Goal: Communication & Community: Share content

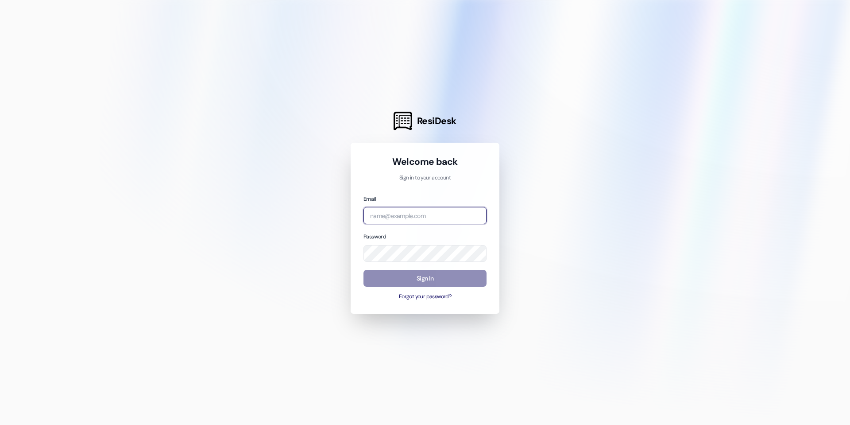
type input "[PERSON_NAME][EMAIL_ADDRESS][DOMAIN_NAME]"
click at [395, 284] on button "Sign In" at bounding box center [425, 278] width 123 height 17
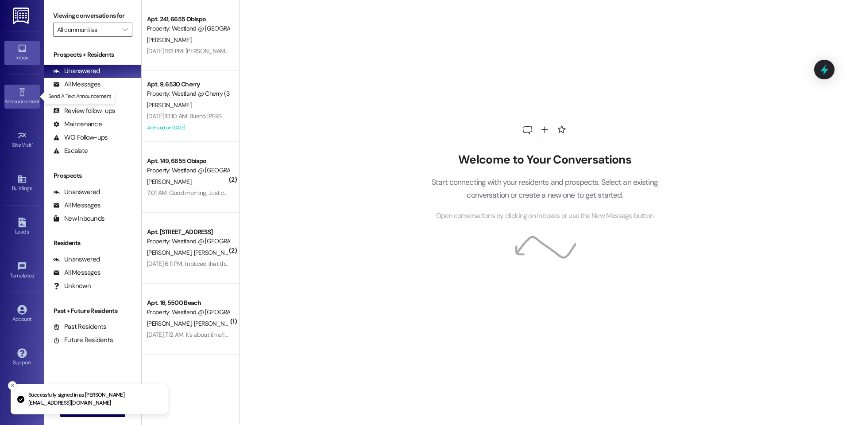
click at [34, 102] on div "Announcement •" at bounding box center [22, 101] width 44 height 9
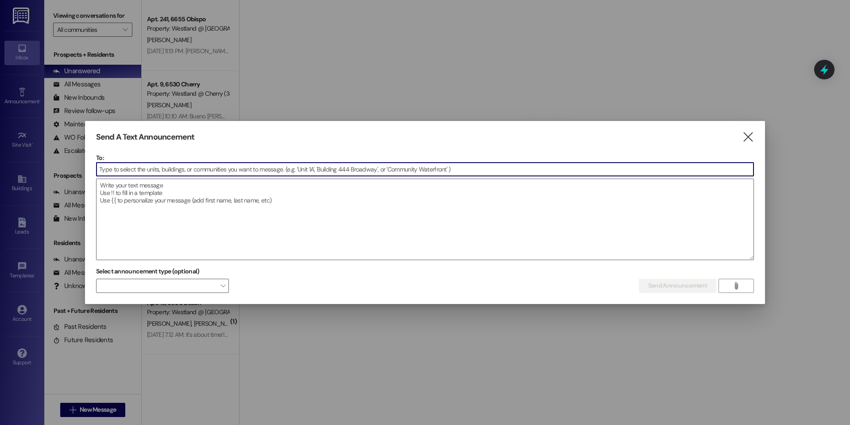
click at [183, 171] on input at bounding box center [425, 169] width 657 height 13
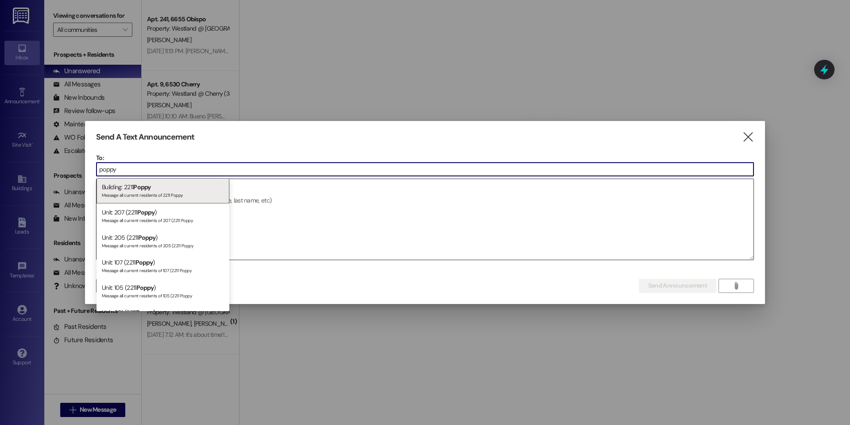
type input "poppy"
click at [172, 186] on div "Building: 2211 Poppy Message all current residents of 2211 Poppy" at bounding box center [163, 190] width 133 height 25
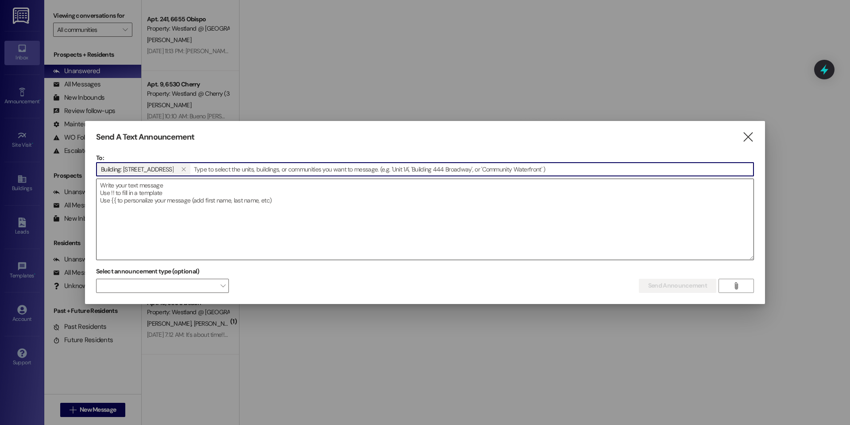
click at [181, 201] on textarea at bounding box center [425, 219] width 657 height 81
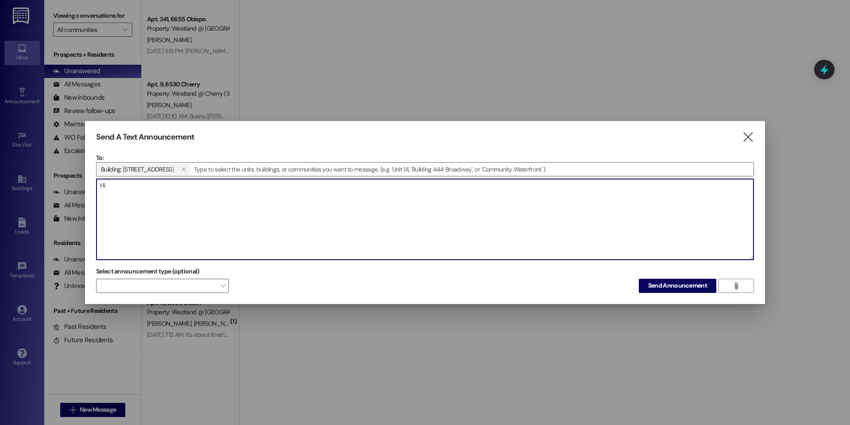
type textarea "H"
type textarea "Dear Residents,"
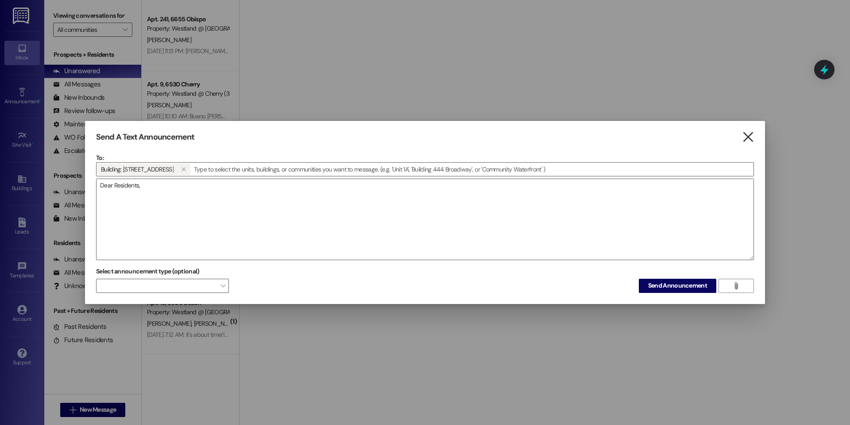
click at [750, 135] on icon "" at bounding box center [748, 136] width 12 height 9
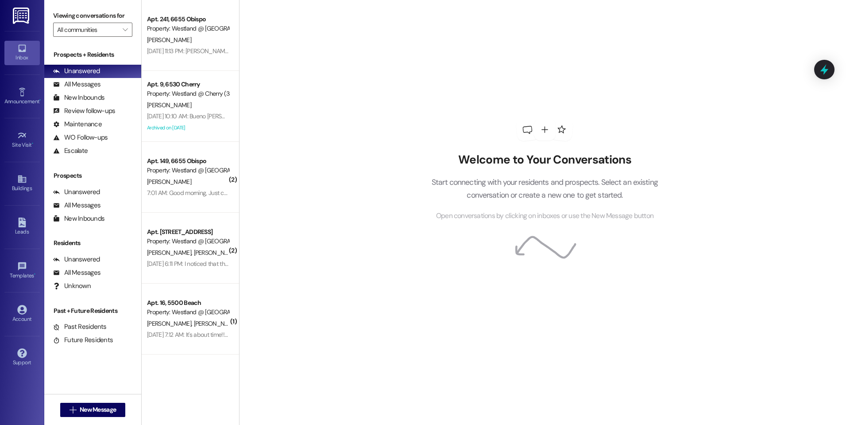
click at [432, 112] on div "Welcome to Your Conversations Start connecting with your residents and prospect…" at bounding box center [545, 170] width 266 height 340
click at [21, 351] on icon at bounding box center [22, 353] width 10 height 10
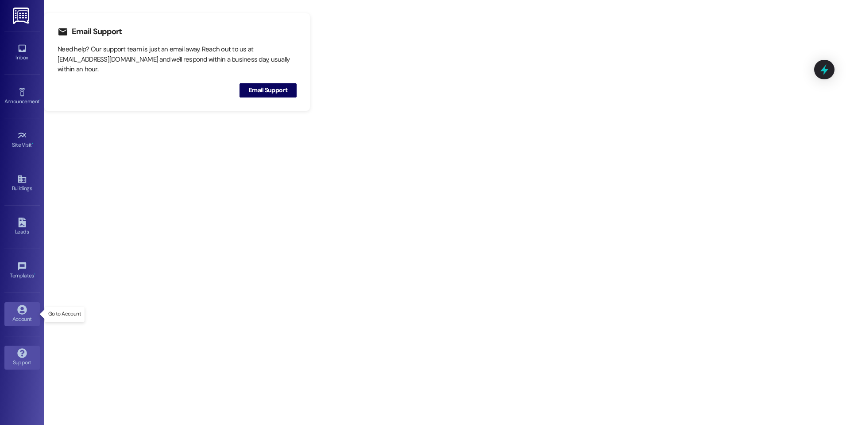
click at [25, 311] on icon at bounding box center [21, 309] width 9 height 9
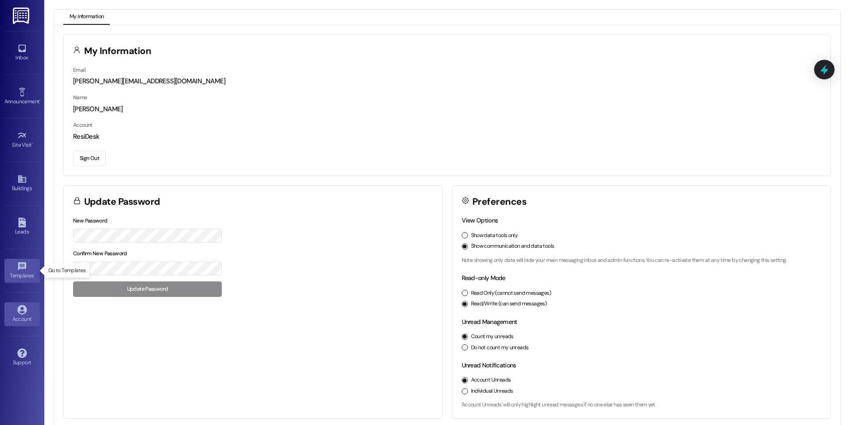
drag, startPoint x: 16, startPoint y: 267, endPoint x: 16, endPoint y: 262, distance: 4.9
click at [16, 267] on link "Templates •" at bounding box center [21, 271] width 35 height 24
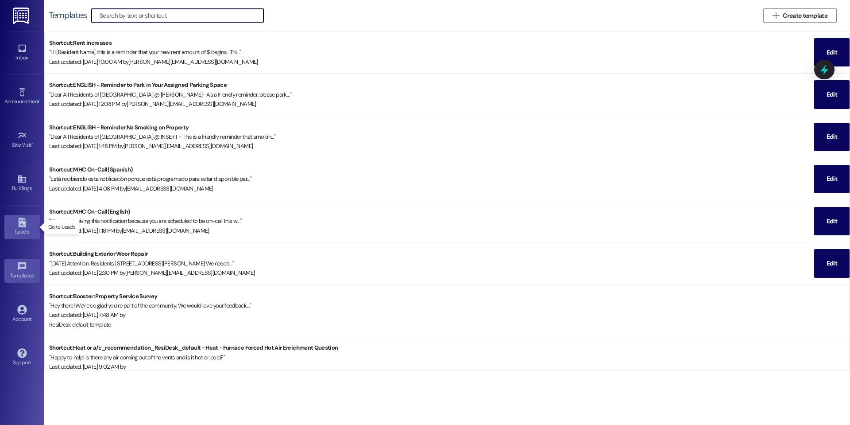
click at [17, 232] on div "Leads" at bounding box center [22, 231] width 44 height 9
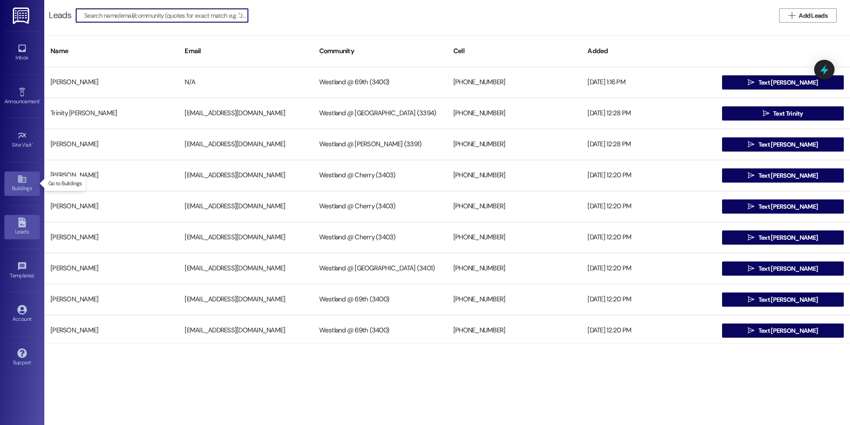
click at [24, 183] on link "Buildings" at bounding box center [21, 183] width 35 height 24
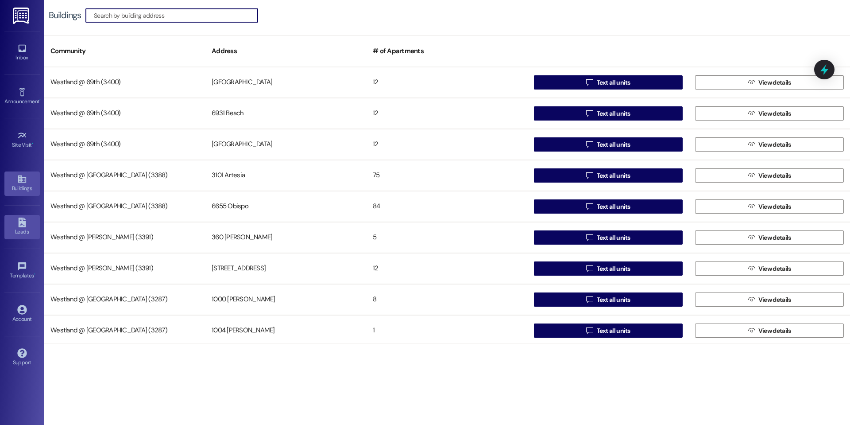
click at [27, 221] on link "Leads" at bounding box center [21, 227] width 35 height 24
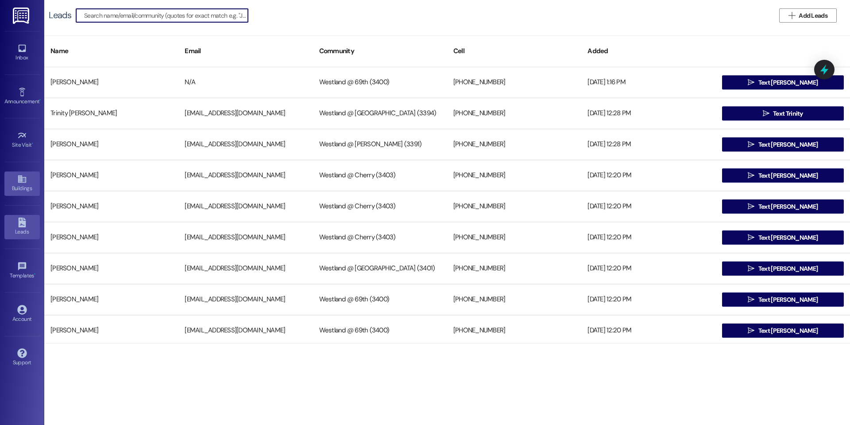
click at [18, 185] on div "Buildings" at bounding box center [22, 188] width 44 height 9
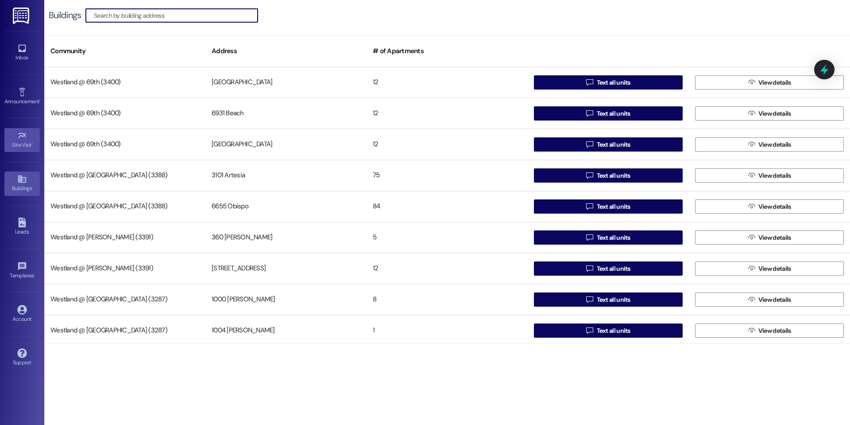
click at [18, 142] on div "Site Visit •" at bounding box center [22, 144] width 44 height 9
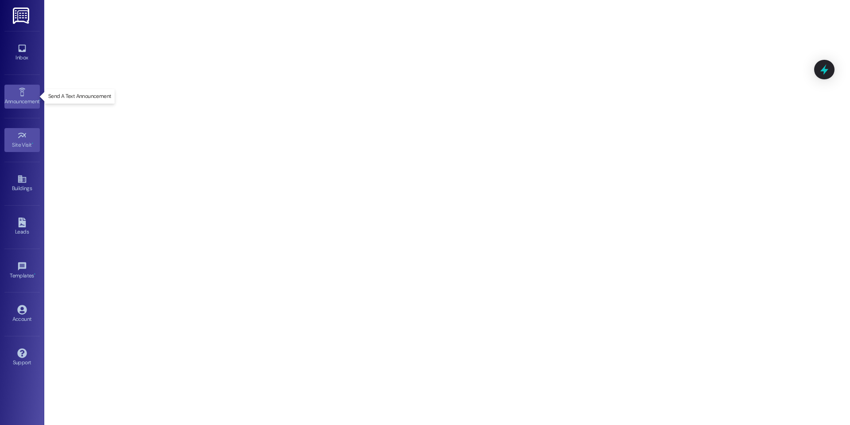
click at [22, 95] on icon at bounding box center [22, 92] width 10 height 10
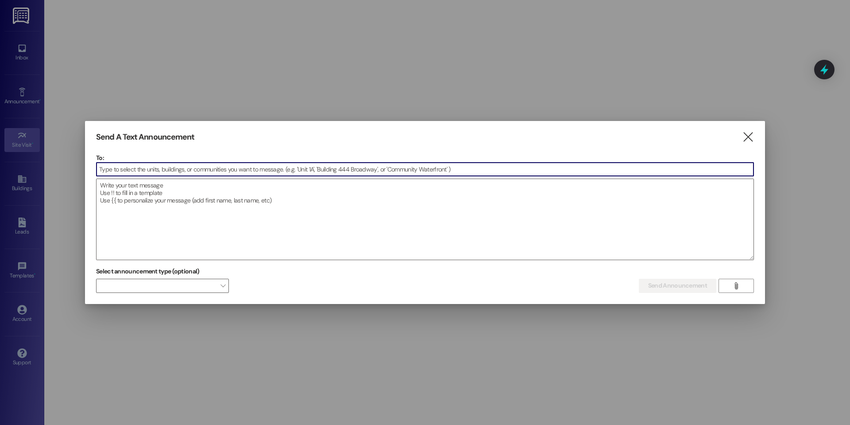
click at [217, 170] on input at bounding box center [425, 169] width 657 height 13
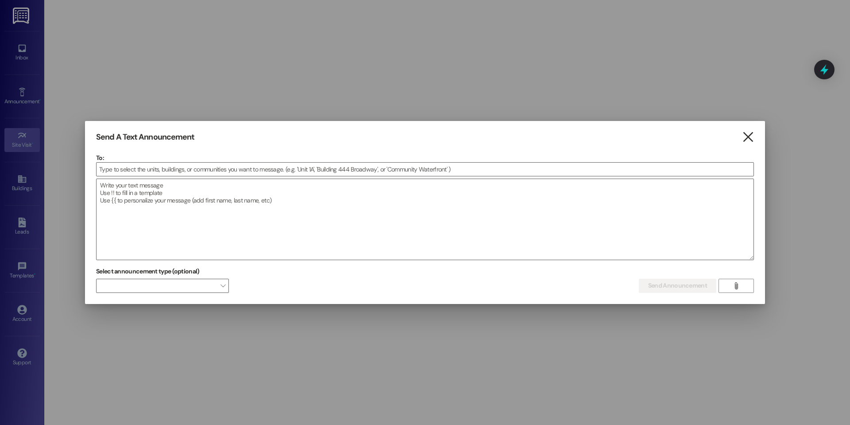
click at [743, 141] on icon "" at bounding box center [748, 136] width 12 height 9
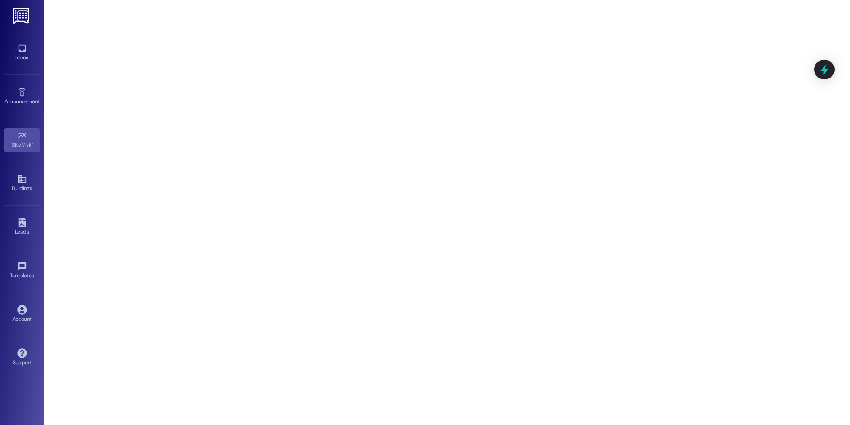
click at [21, 18] on img at bounding box center [22, 16] width 18 height 16
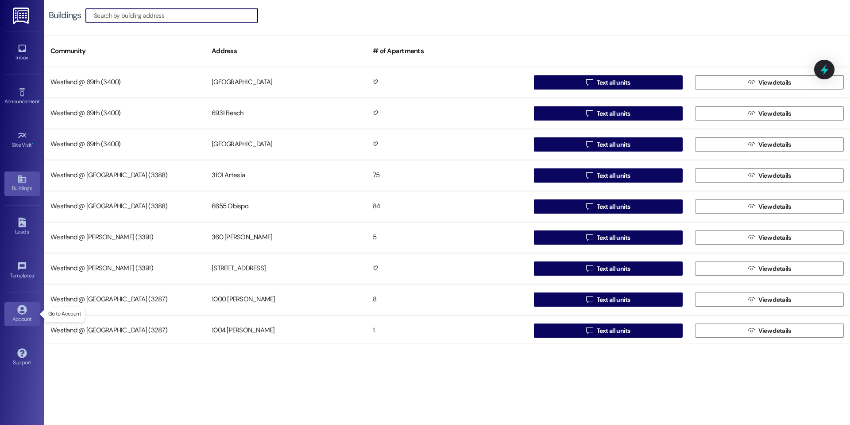
click at [14, 317] on div "Account" at bounding box center [22, 318] width 44 height 9
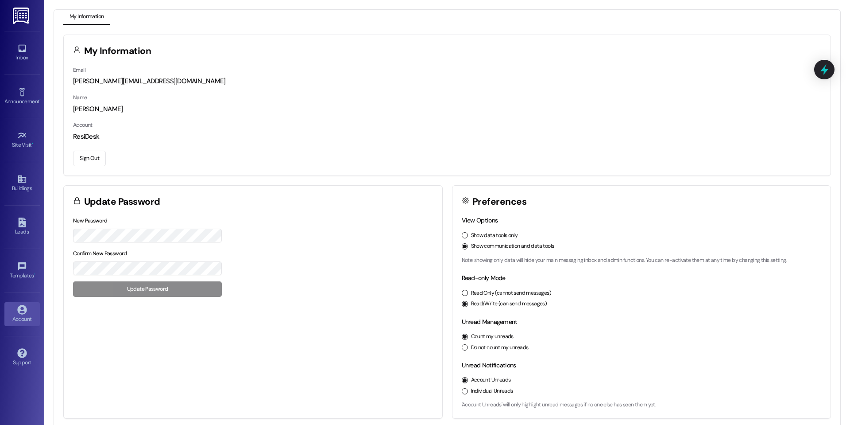
click at [94, 158] on button "Sign Out" at bounding box center [89, 158] width 33 height 15
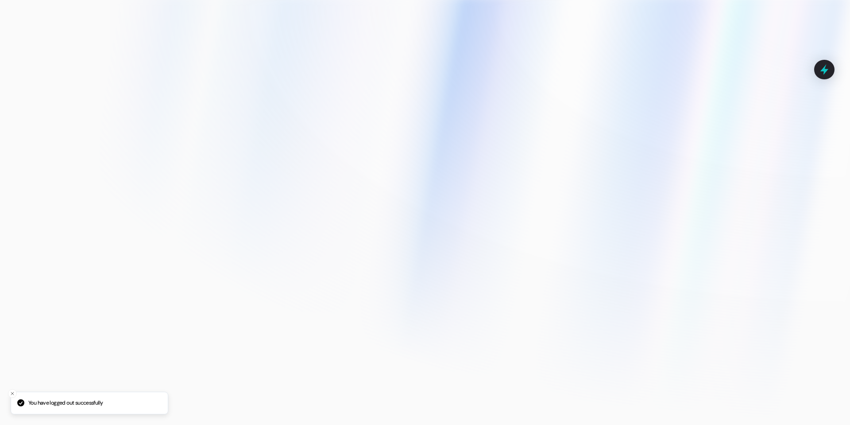
type input "[PERSON_NAME][EMAIL_ADDRESS][DOMAIN_NAME]"
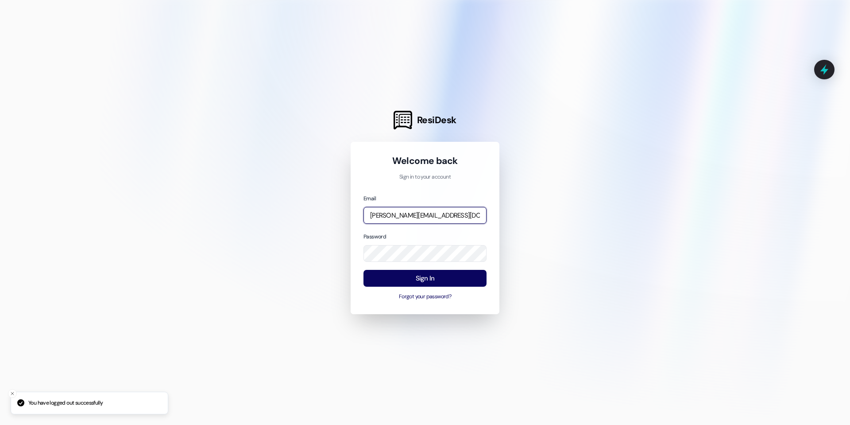
click at [452, 214] on input "[PERSON_NAME][EMAIL_ADDRESS][DOMAIN_NAME]" at bounding box center [425, 215] width 123 height 17
click at [510, 200] on div at bounding box center [425, 212] width 850 height 425
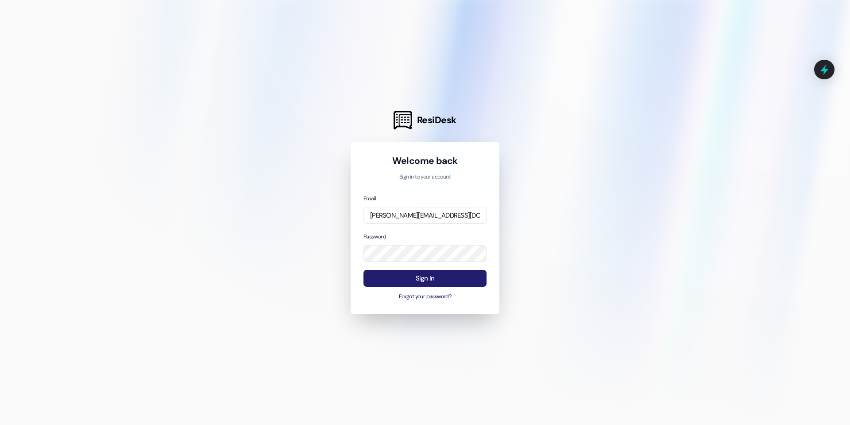
click at [425, 278] on button "Sign In" at bounding box center [425, 278] width 123 height 17
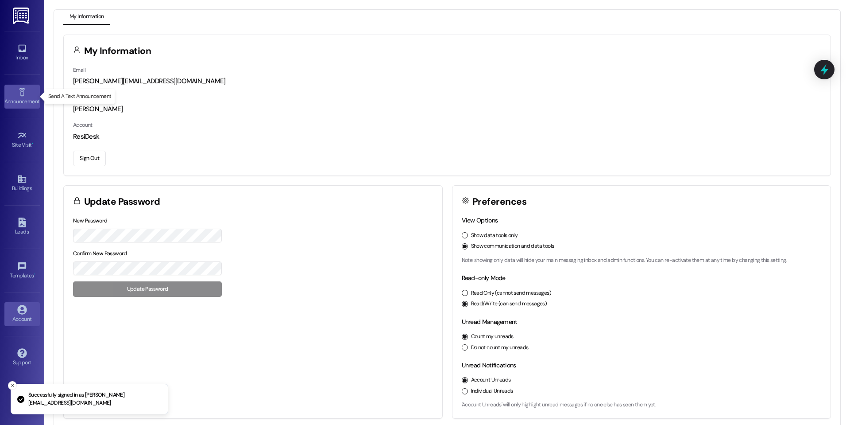
click at [23, 91] on icon at bounding box center [22, 92] width 6 height 8
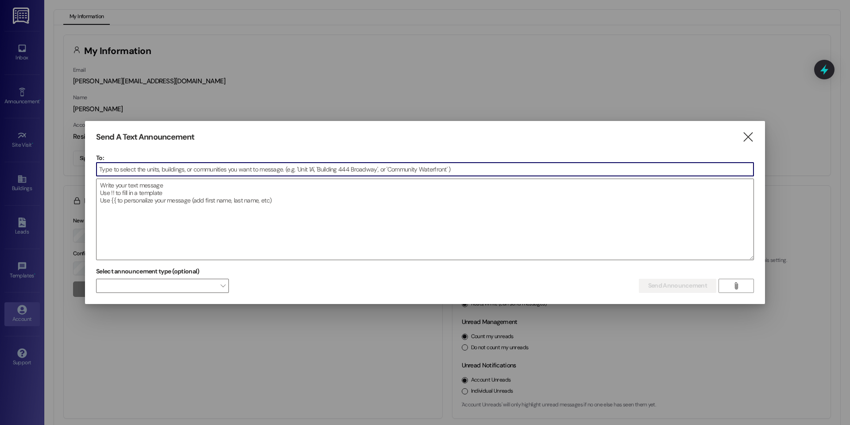
click at [178, 166] on input at bounding box center [425, 169] width 657 height 13
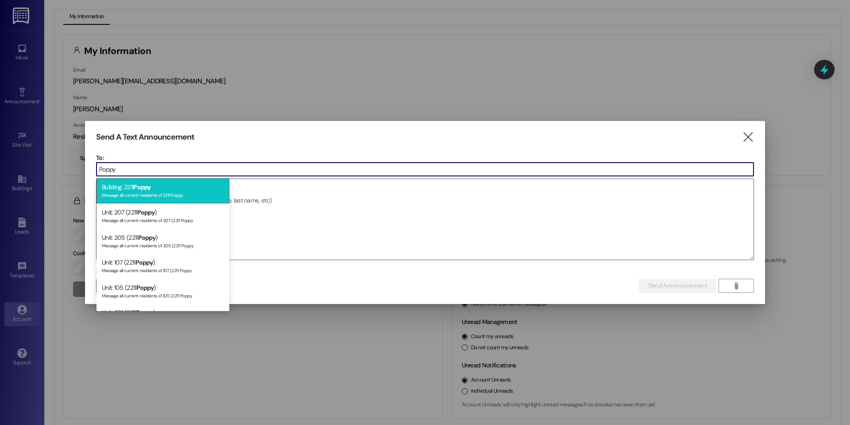
type input "Poppy"
click at [159, 188] on div "Building: 2211 Poppy Message all current residents of 2211 Poppy" at bounding box center [163, 190] width 133 height 25
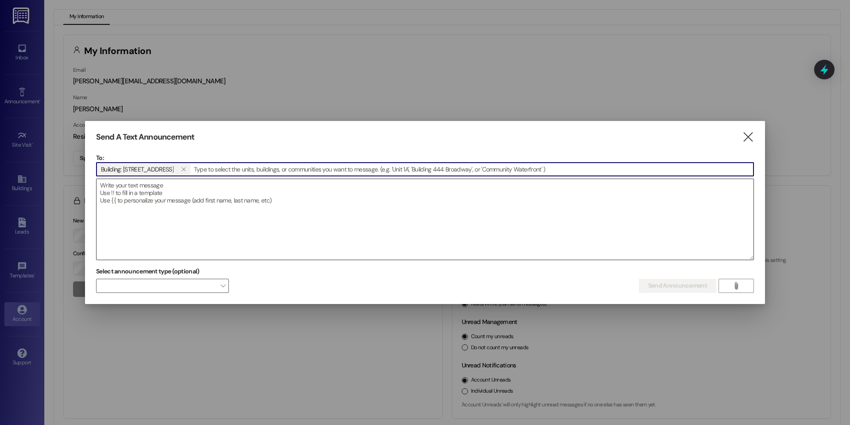
click at [154, 193] on textarea at bounding box center [425, 219] width 657 height 81
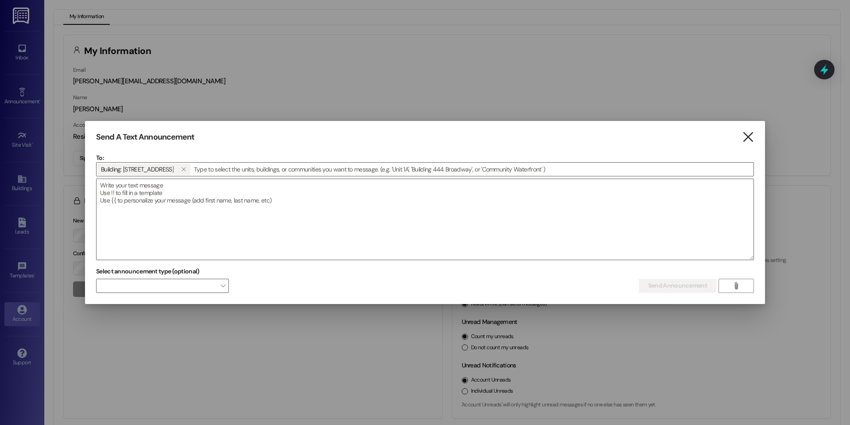
click at [750, 139] on icon "" at bounding box center [748, 136] width 12 height 9
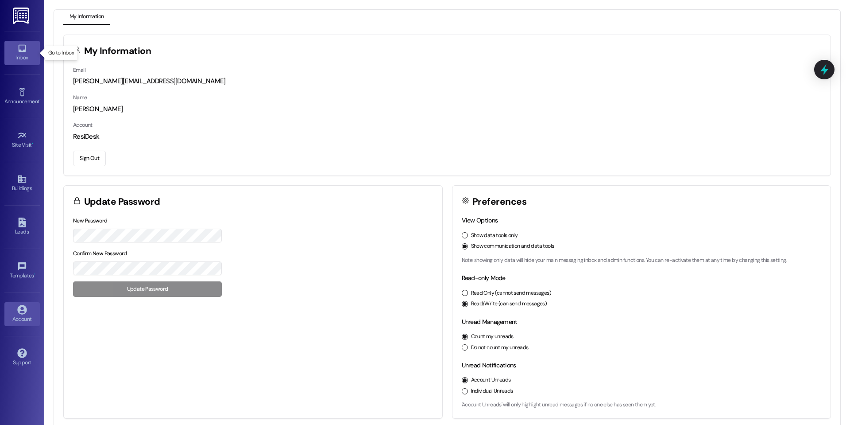
click at [5, 57] on div "Inbox" at bounding box center [22, 57] width 44 height 9
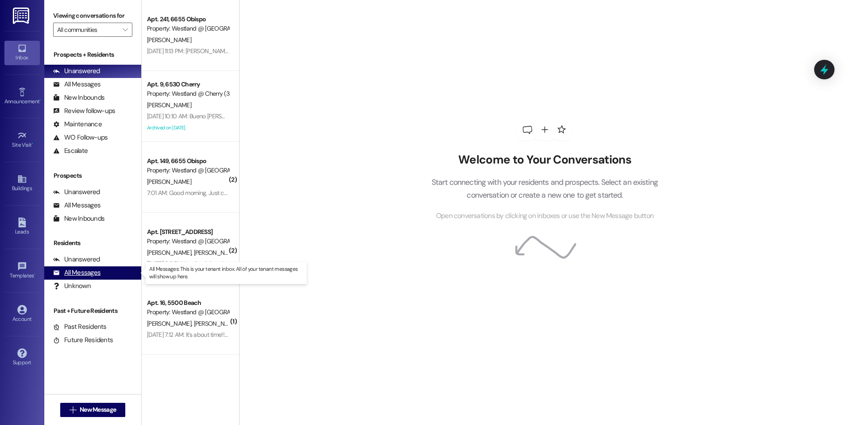
click at [101, 271] on div "All Messages (undefined)" at bounding box center [92, 272] width 97 height 13
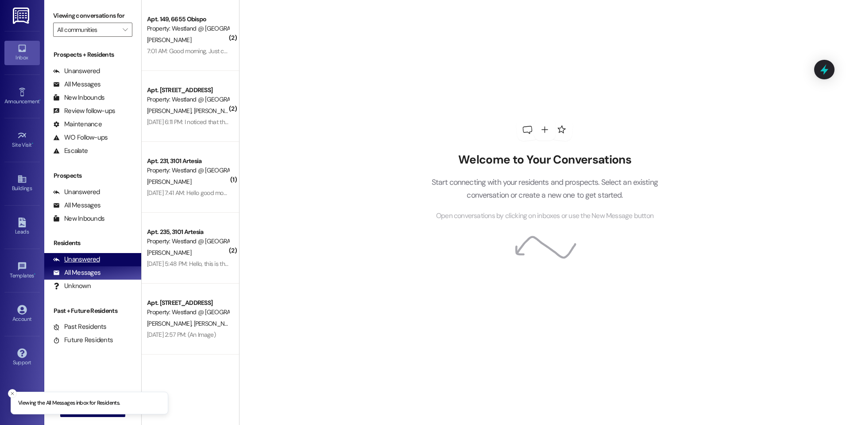
click at [100, 260] on div "Unanswered (0)" at bounding box center [92, 259] width 97 height 13
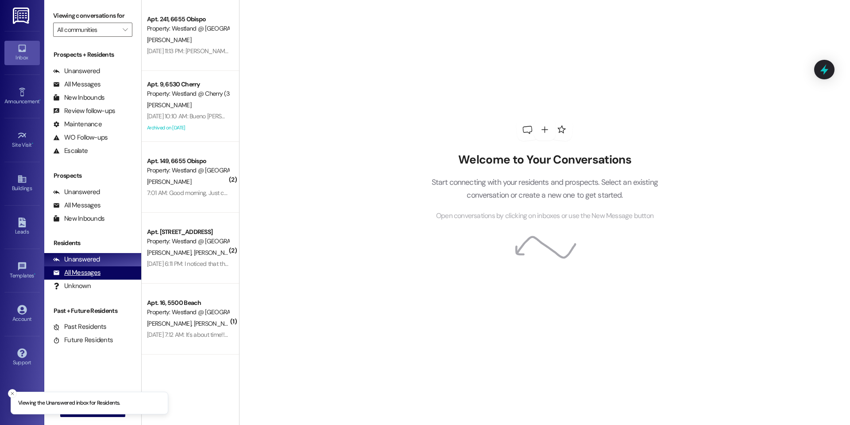
click at [104, 272] on div "All Messages (undefined)" at bounding box center [92, 272] width 97 height 13
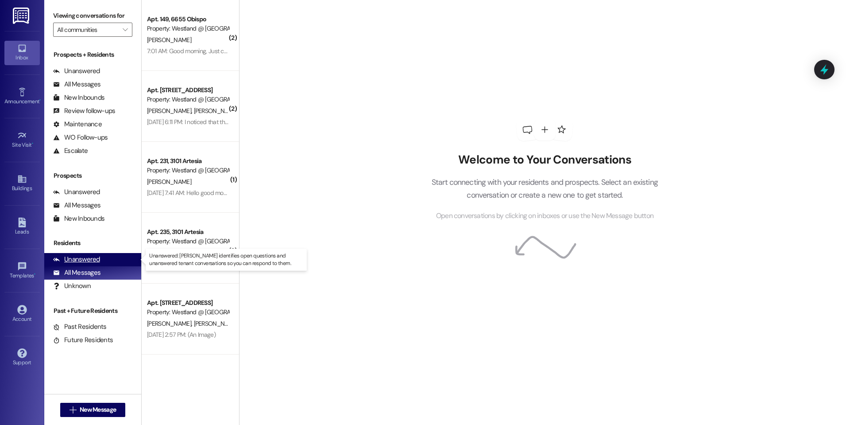
click at [110, 259] on div "Unanswered (0)" at bounding box center [92, 259] width 97 height 13
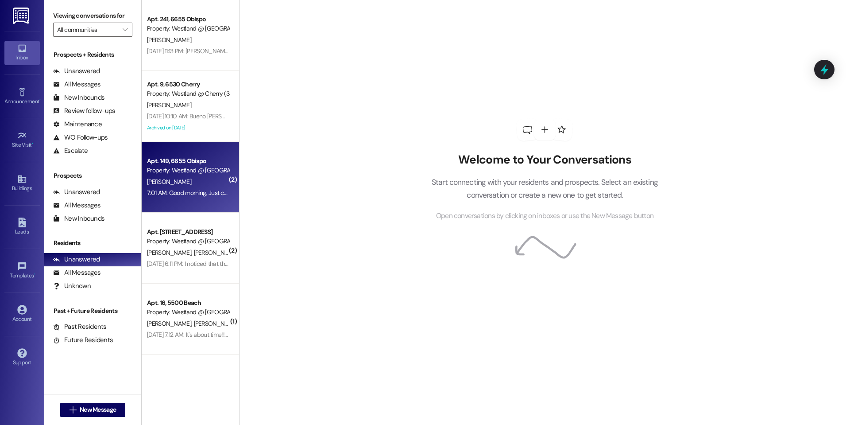
click at [183, 188] on div "7:01 AM: Good morning, Just checking to see when construction in parking lot wi…" at bounding box center [188, 192] width 84 height 11
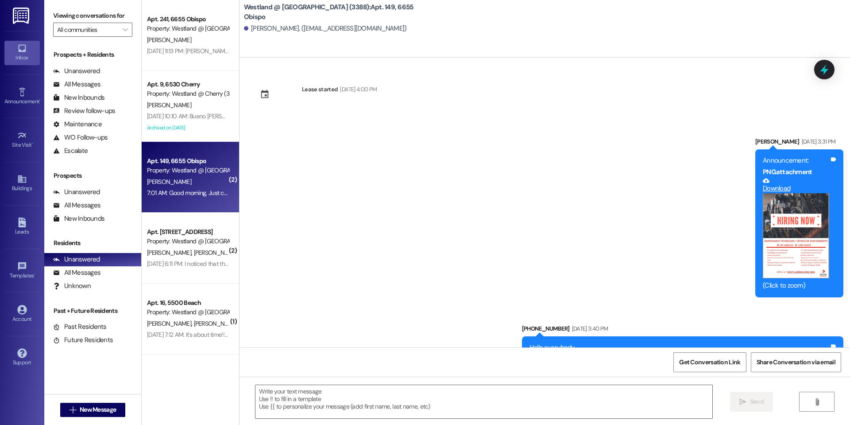
scroll to position [14698, 0]
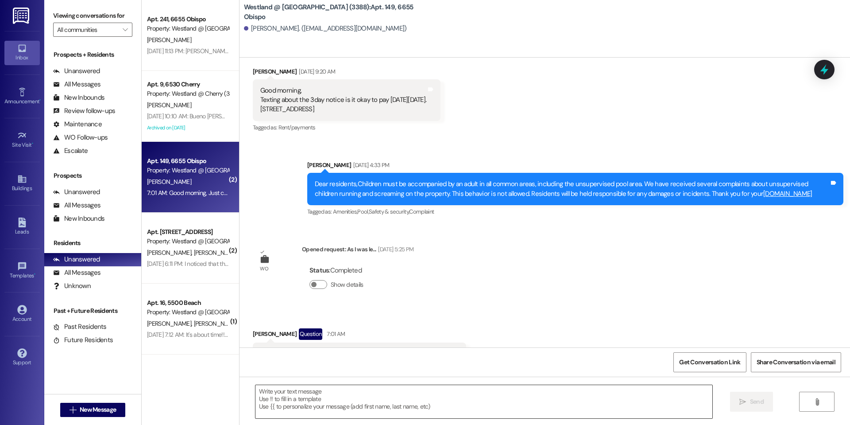
click at [325, 399] on textarea at bounding box center [483, 401] width 457 height 33
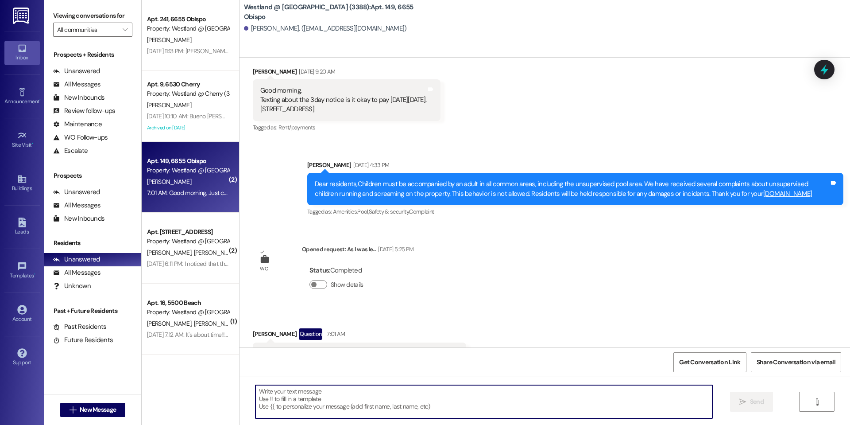
click at [289, 384] on div at bounding box center [484, 401] width 458 height 34
click at [283, 391] on textarea at bounding box center [483, 401] width 457 height 33
type textarea "Hello"
click at [19, 84] on div "Announcement • Send A Text Announcement" at bounding box center [21, 95] width 35 height 43
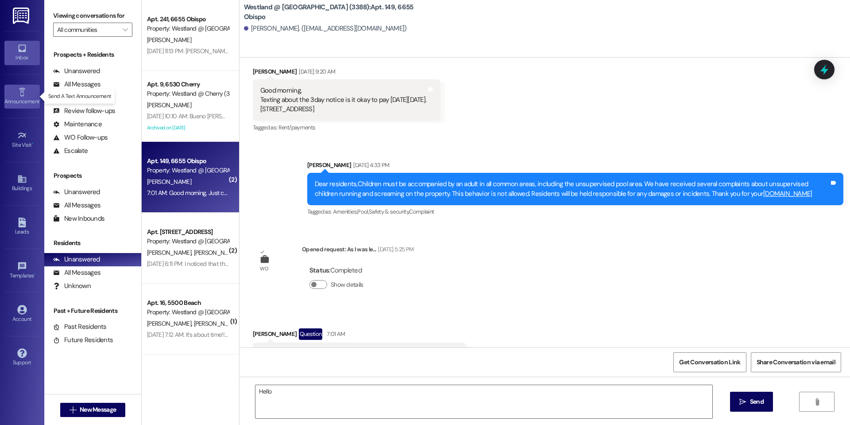
click at [23, 93] on icon at bounding box center [22, 92] width 10 height 10
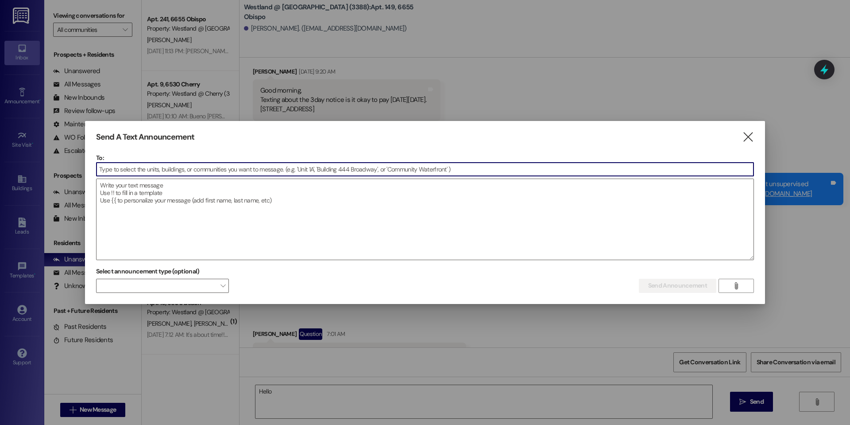
click at [174, 165] on input at bounding box center [425, 169] width 657 height 13
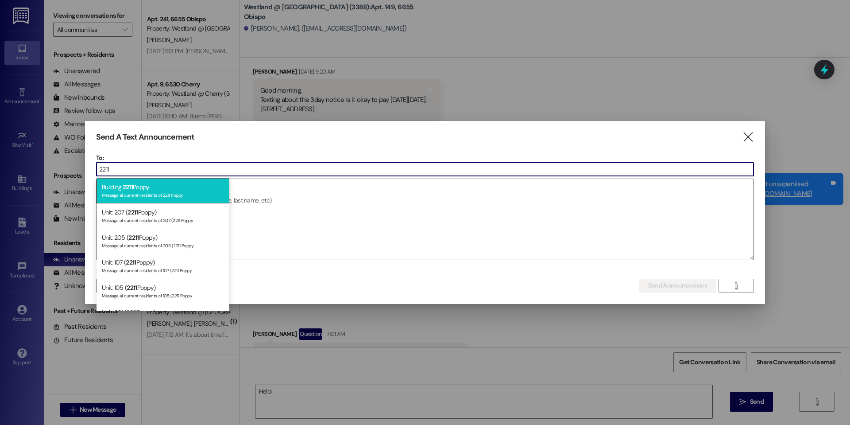
type input "2211"
click at [162, 190] on div "Building: 2211 Poppy Message all current residents of 2211 Poppy" at bounding box center [163, 190] width 133 height 25
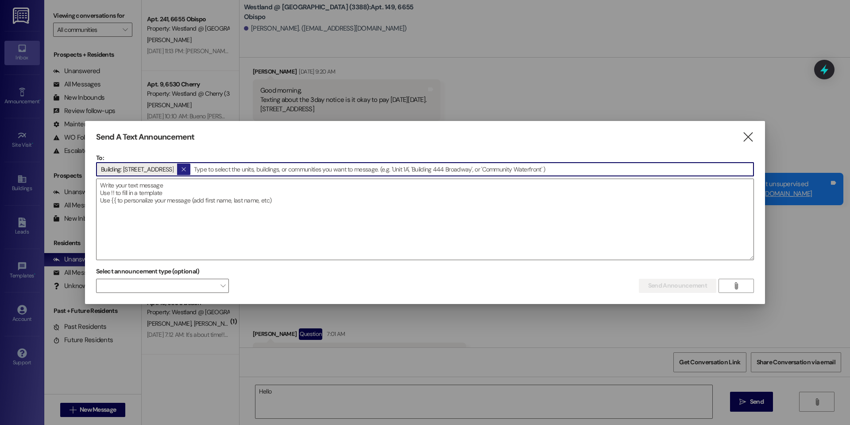
click at [181, 172] on icon "" at bounding box center [183, 169] width 5 height 7
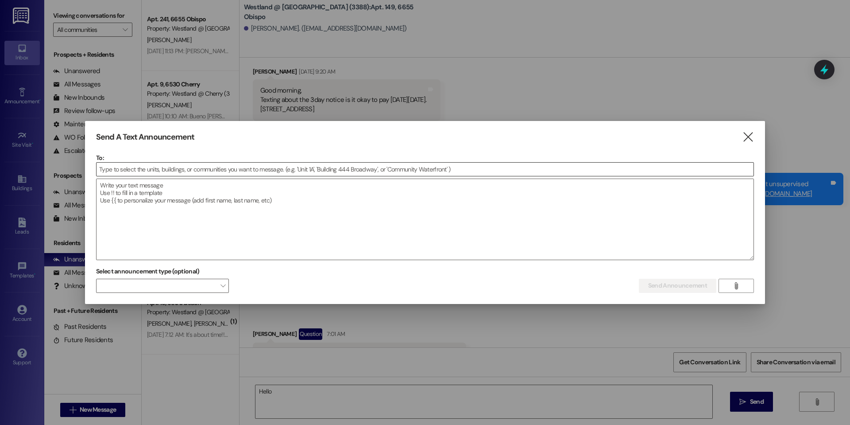
drag, startPoint x: 751, startPoint y: 137, endPoint x: 745, endPoint y: 136, distance: 6.3
click at [751, 137] on icon "" at bounding box center [748, 136] width 12 height 9
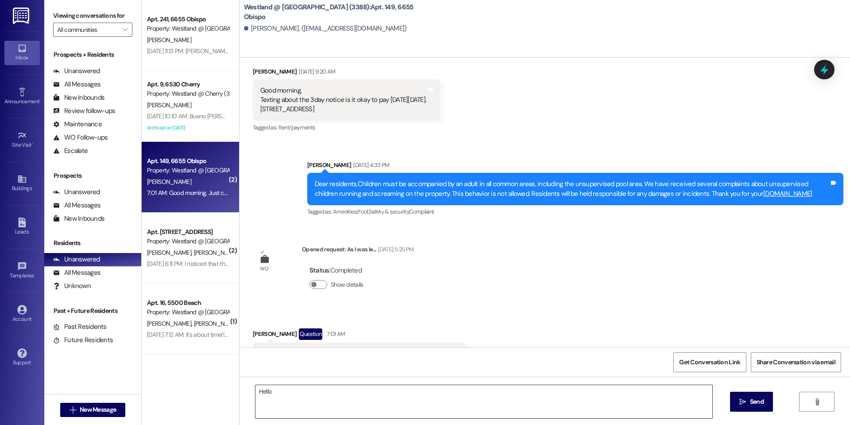
click at [326, 396] on textarea "Hello" at bounding box center [483, 401] width 457 height 33
click at [28, 100] on div "Announcement •" at bounding box center [22, 101] width 44 height 9
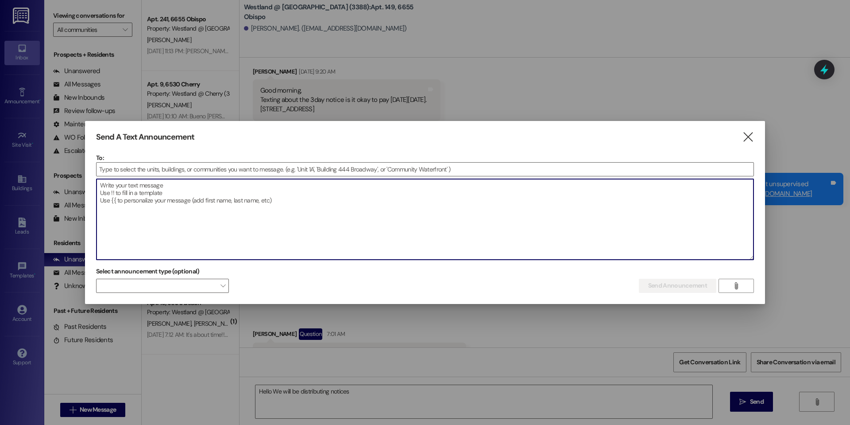
click at [626, 243] on textarea at bounding box center [425, 219] width 657 height 81
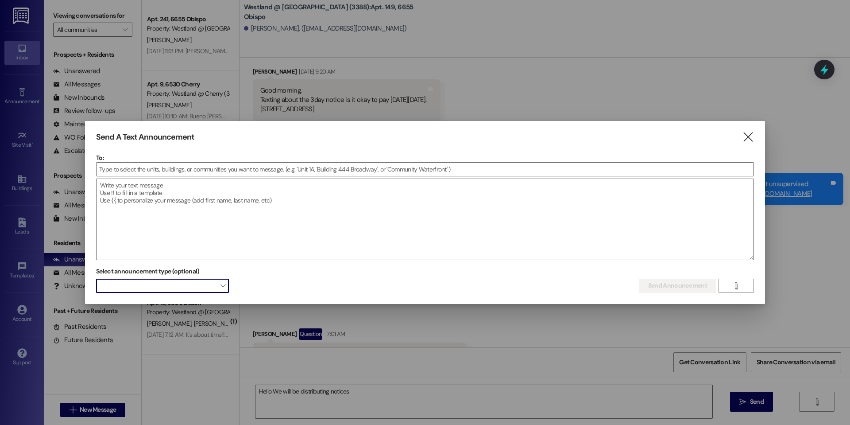
click at [189, 285] on span at bounding box center [162, 286] width 133 height 14
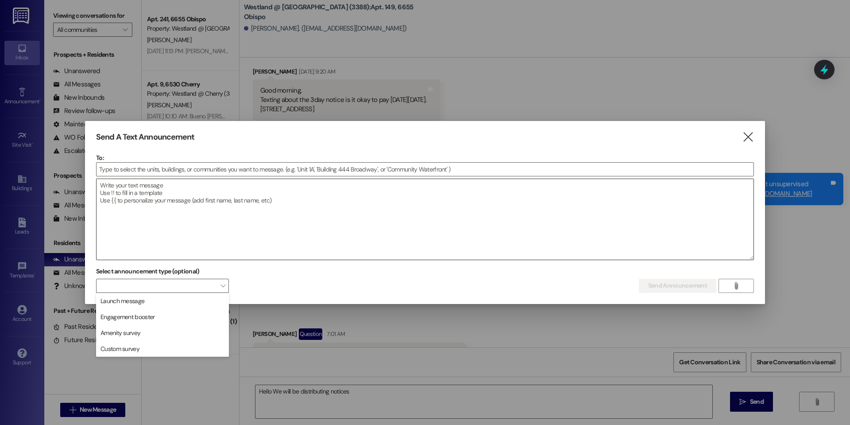
click at [288, 198] on textarea at bounding box center [425, 219] width 657 height 81
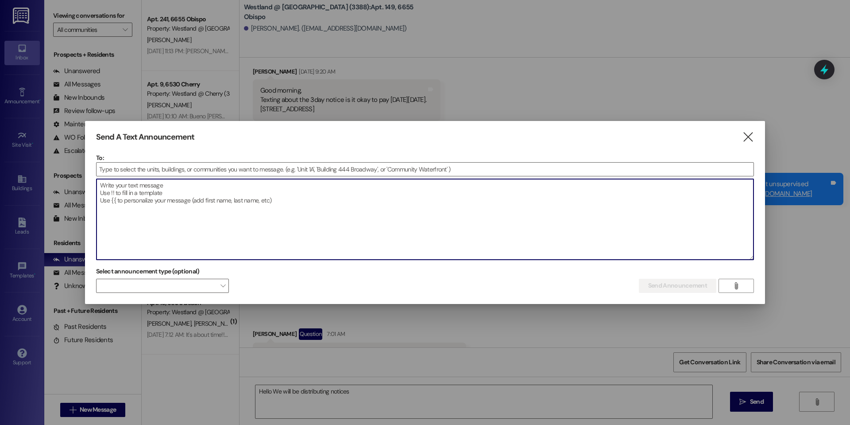
click at [288, 198] on textarea at bounding box center [425, 219] width 657 height 81
click at [306, 172] on input at bounding box center [425, 169] width 657 height 13
click at [278, 204] on textarea at bounding box center [425, 219] width 657 height 81
click at [747, 139] on icon "" at bounding box center [748, 136] width 12 height 9
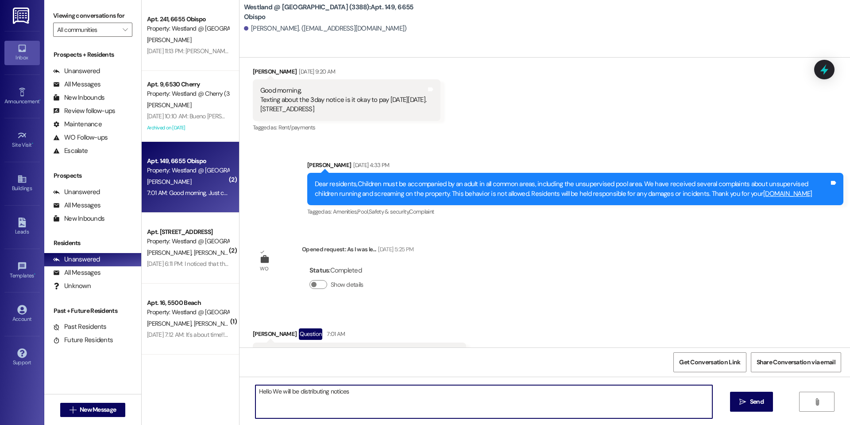
click at [379, 396] on textarea "Hello We will be distributing notices" at bounding box center [483, 401] width 457 height 33
type textarea "Hello We will be distributing notices when they are ready to move forward with …"
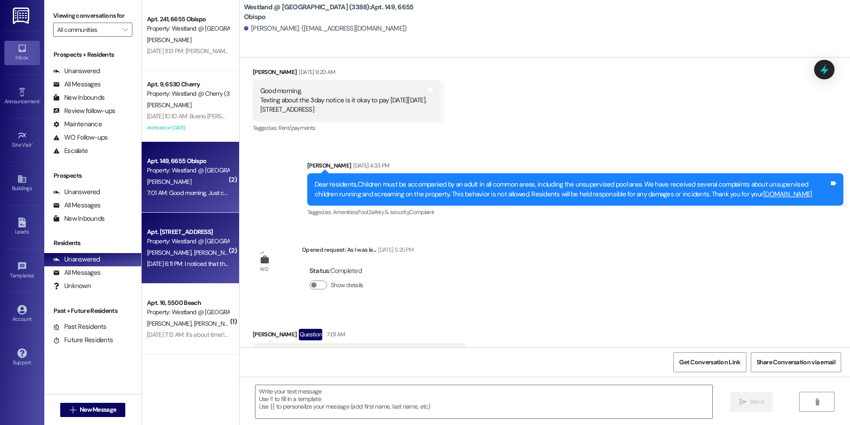
click at [190, 229] on div "Apt. [STREET_ADDRESS]" at bounding box center [188, 231] width 82 height 9
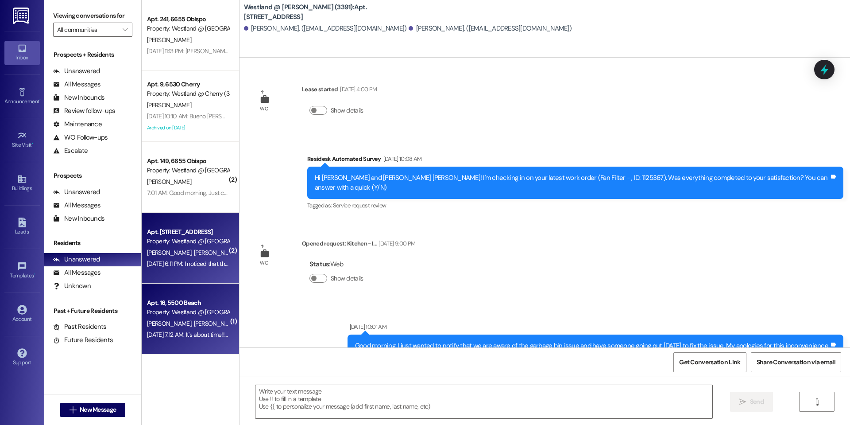
scroll to position [18368, 0]
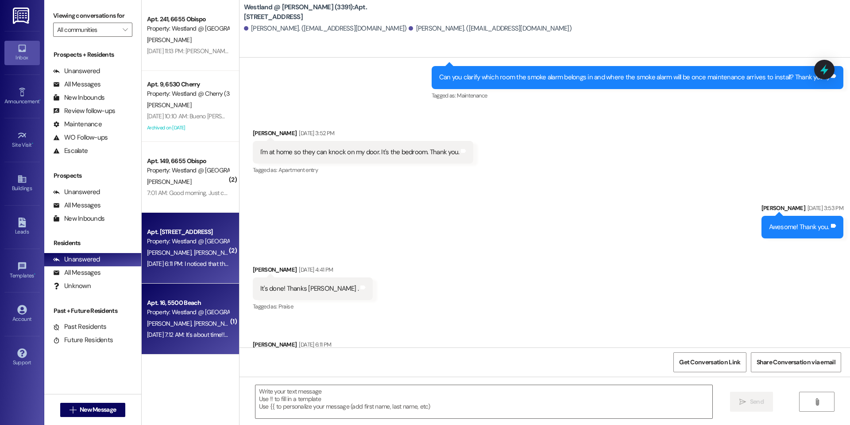
click at [193, 315] on div "Property: Westland @ [GEOGRAPHIC_DATA] (3394)" at bounding box center [188, 311] width 82 height 9
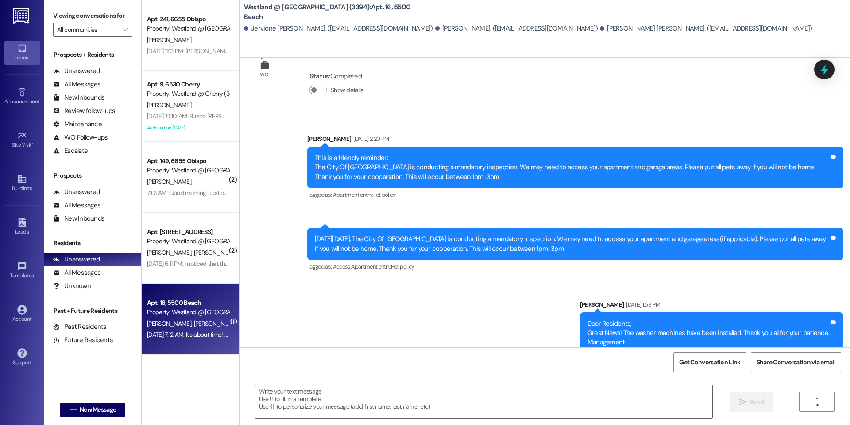
scroll to position [3743, 0]
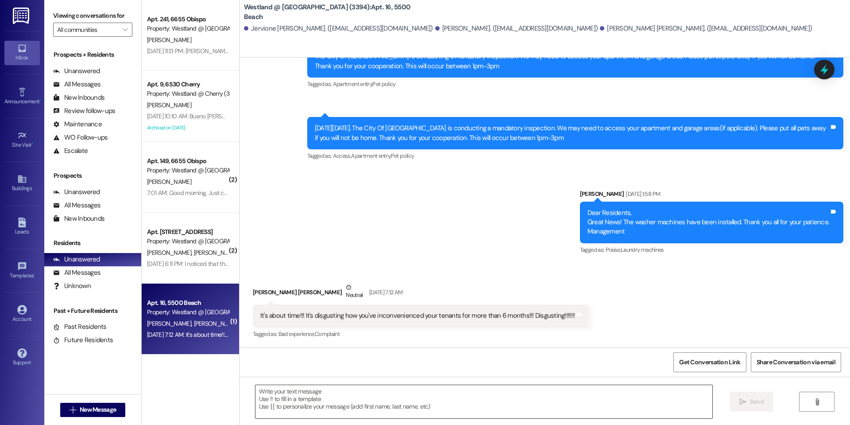
click at [329, 407] on textarea at bounding box center [483, 401] width 457 height 33
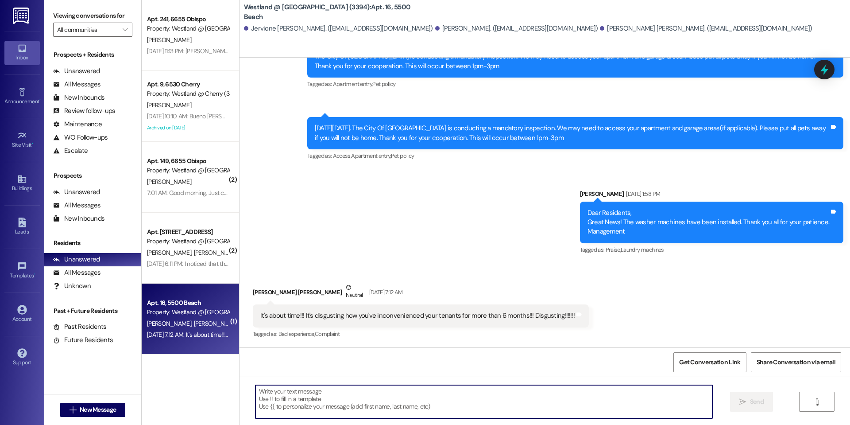
click at [309, 396] on textarea at bounding box center [483, 401] width 457 height 33
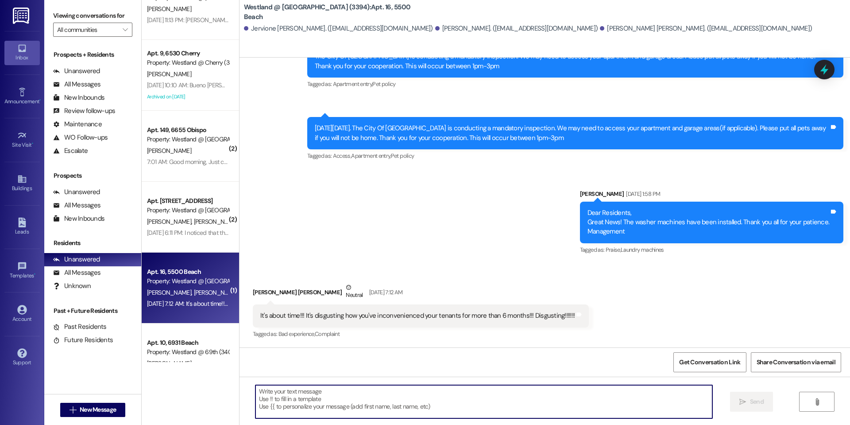
scroll to position [49, 0]
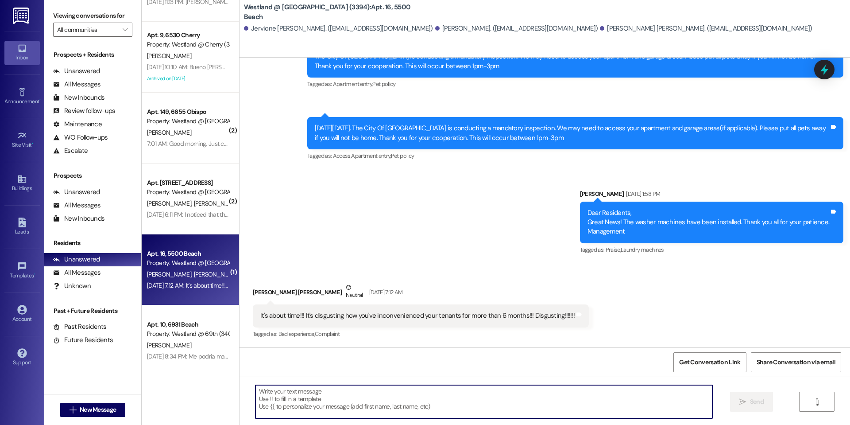
click at [269, 391] on textarea at bounding box center [483, 401] width 457 height 33
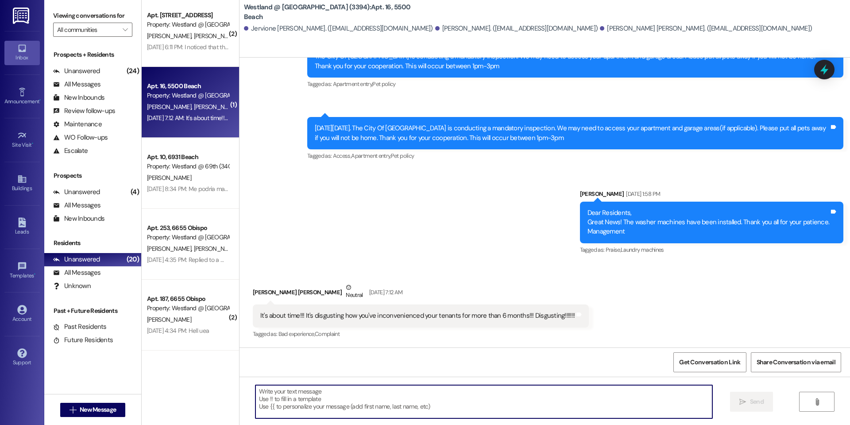
scroll to position [247, 0]
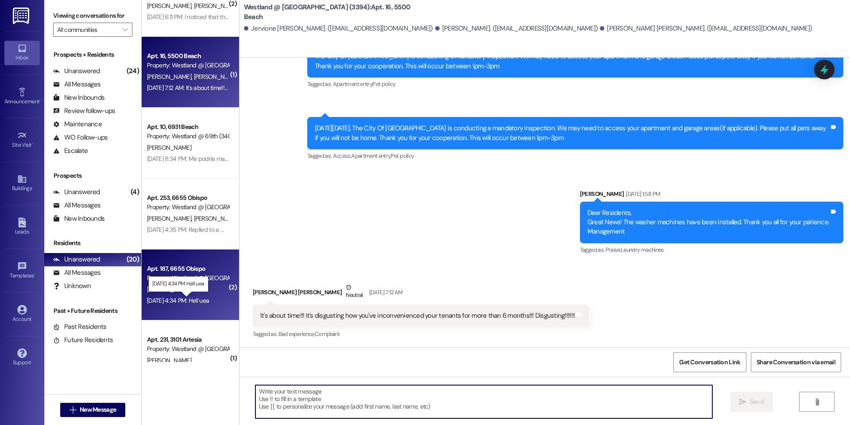
click at [181, 296] on div "[DATE] 4:34 PM: Hell uea [DATE] 4:34 PM: Hell uea" at bounding box center [178, 300] width 62 height 8
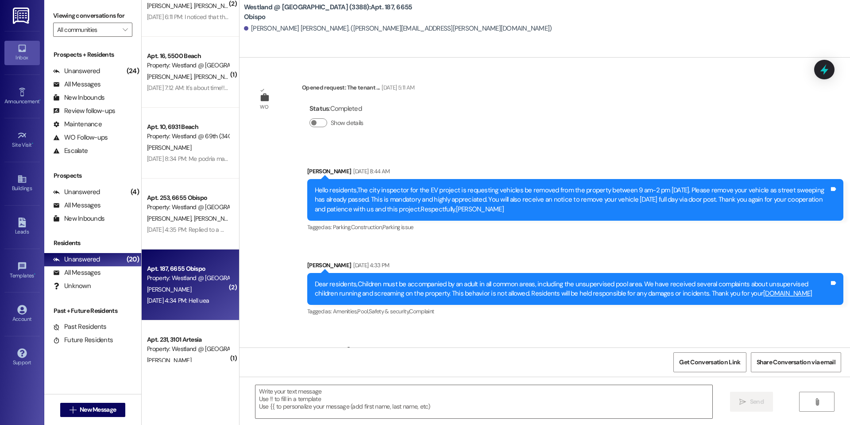
scroll to position [14673, 0]
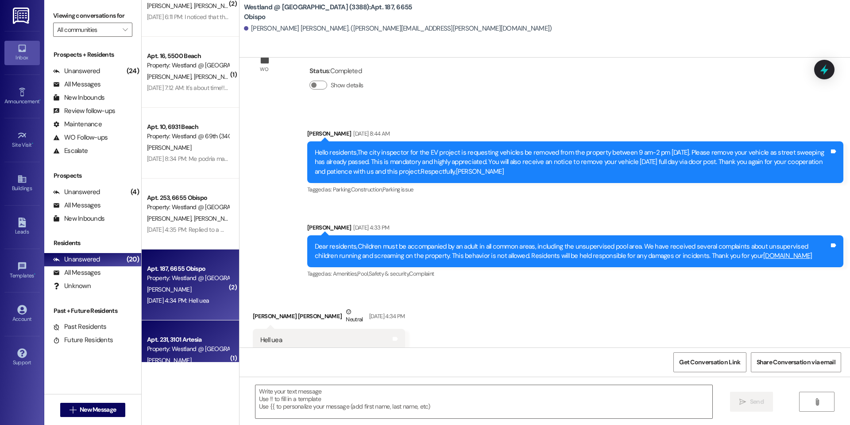
click at [186, 337] on div "Apt. 231, 3101 Artesia" at bounding box center [188, 339] width 82 height 9
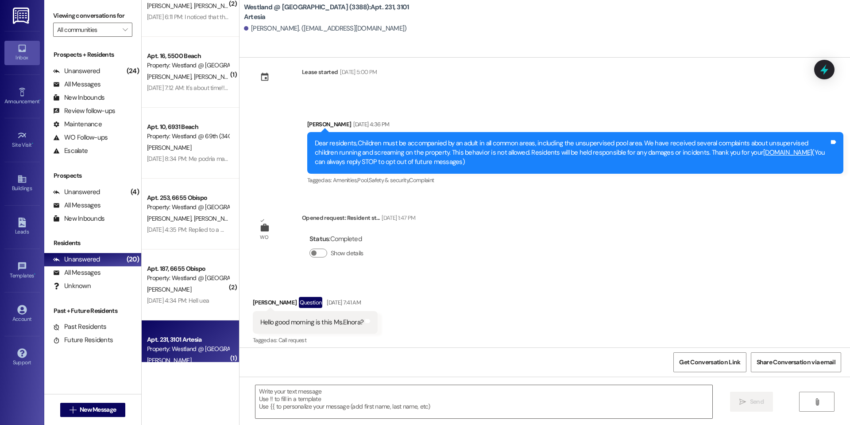
scroll to position [108, 0]
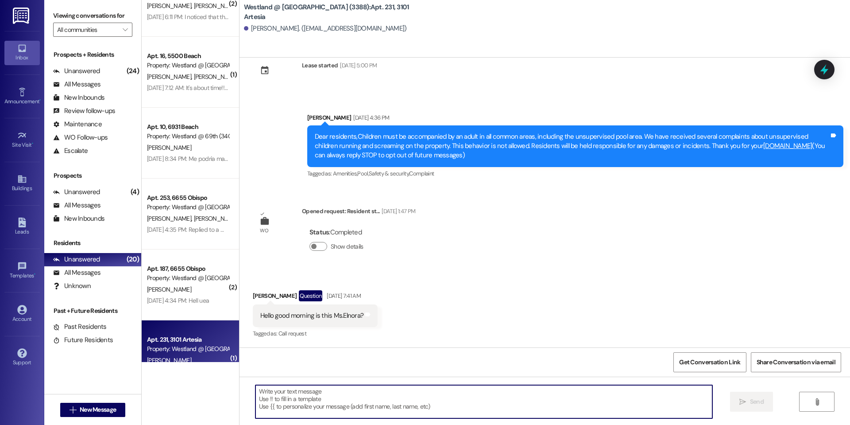
click at [289, 395] on textarea at bounding box center [483, 401] width 457 height 33
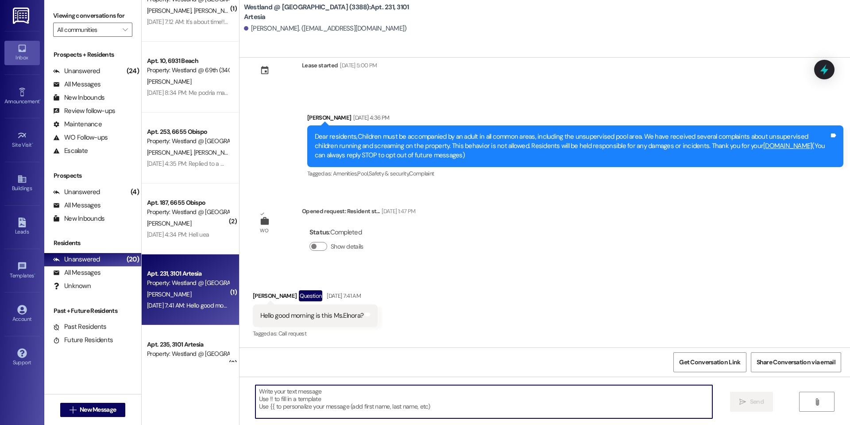
scroll to position [321, 0]
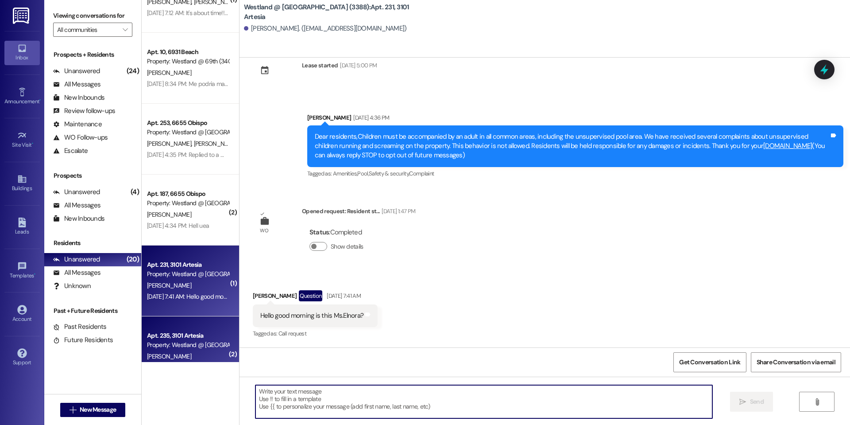
click at [180, 334] on div "Apt. 235, 3101 Artesia" at bounding box center [188, 335] width 82 height 9
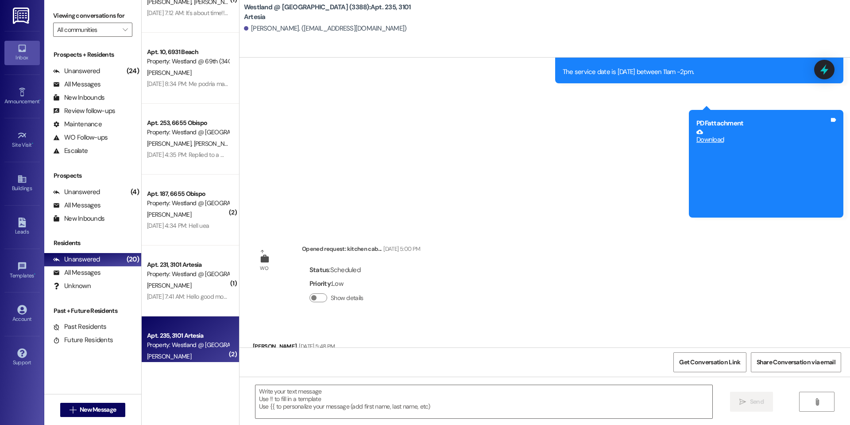
scroll to position [247, 0]
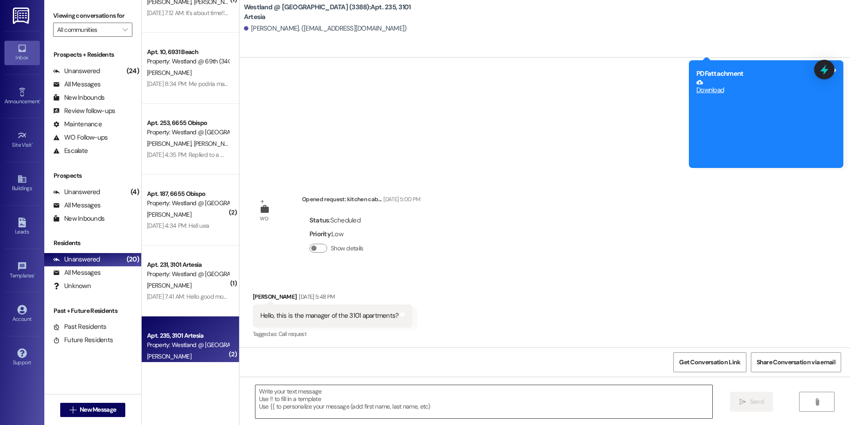
click at [299, 406] on textarea at bounding box center [483, 401] width 457 height 33
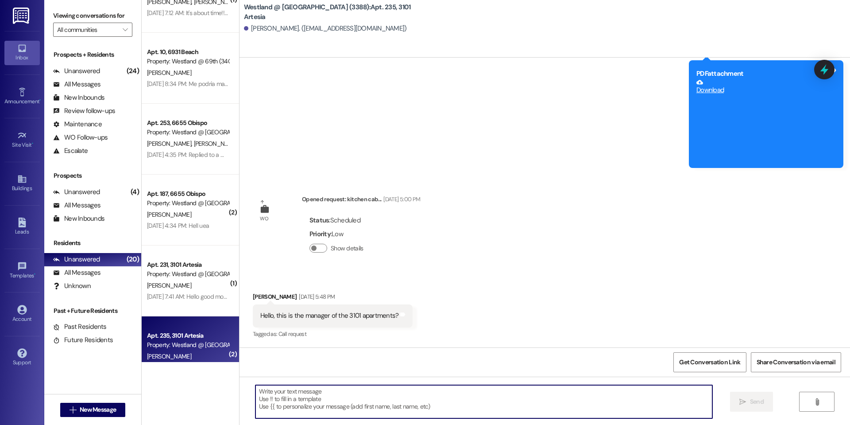
click at [298, 406] on textarea at bounding box center [483, 401] width 457 height 33
